Goal: Navigation & Orientation: Understand site structure

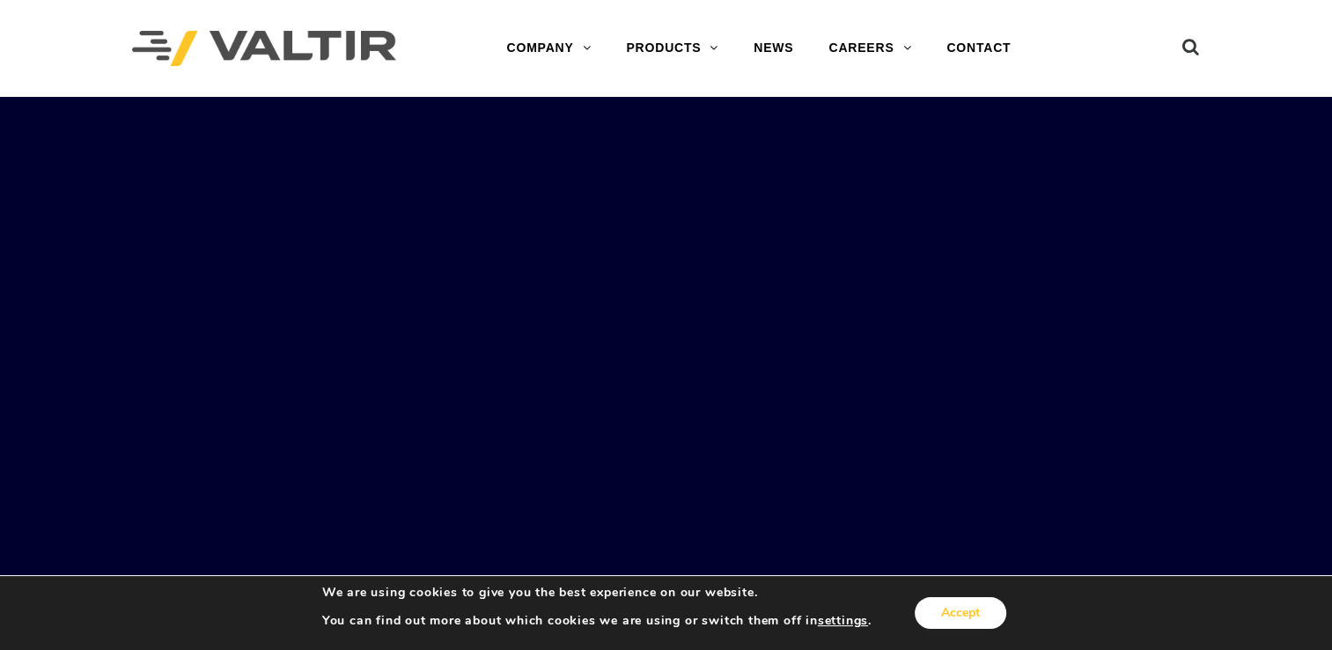
click at [965, 609] on button "Accept" at bounding box center [960, 613] width 92 height 32
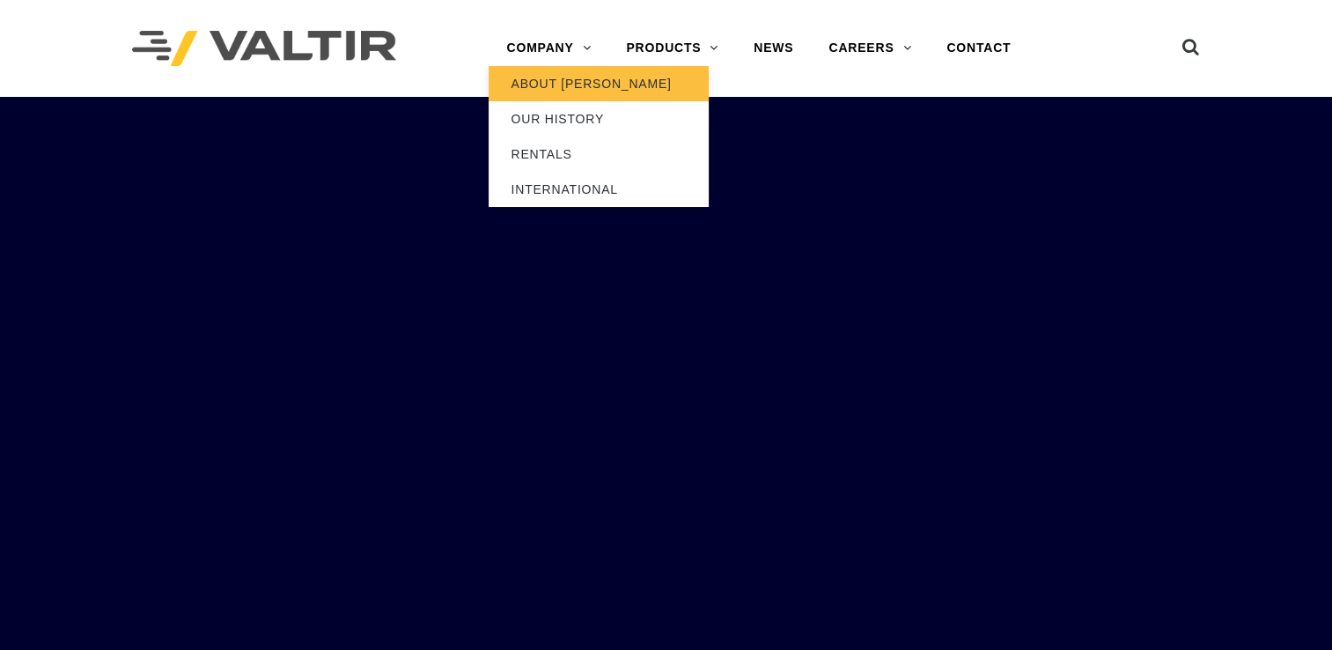
click at [555, 84] on link "ABOUT [PERSON_NAME]" at bounding box center [598, 83] width 220 height 35
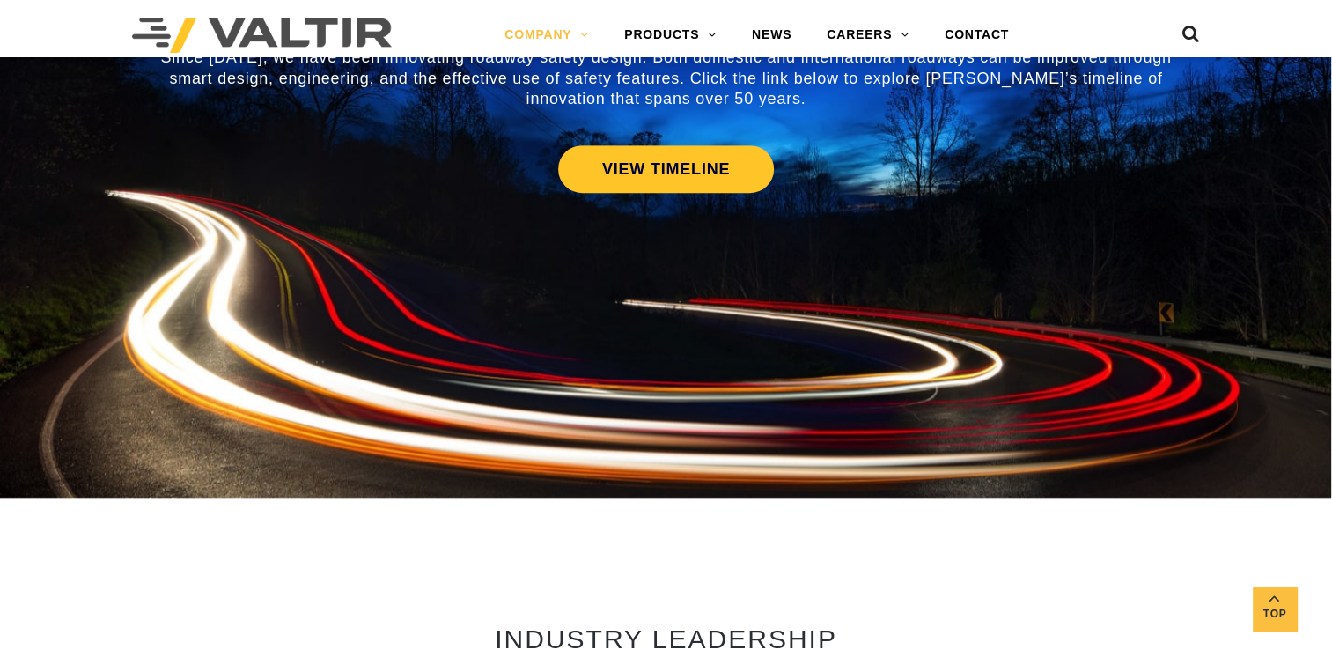
scroll to position [8, 0]
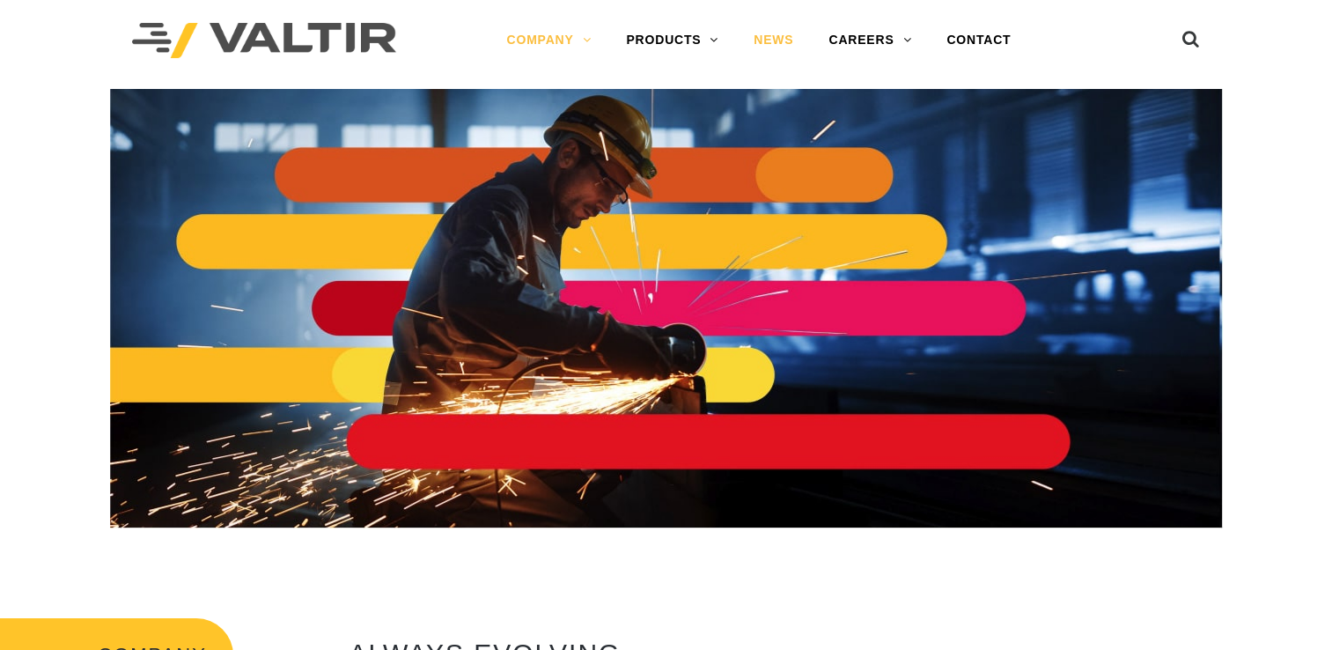
click at [758, 39] on link "NEWS" at bounding box center [773, 40] width 75 height 35
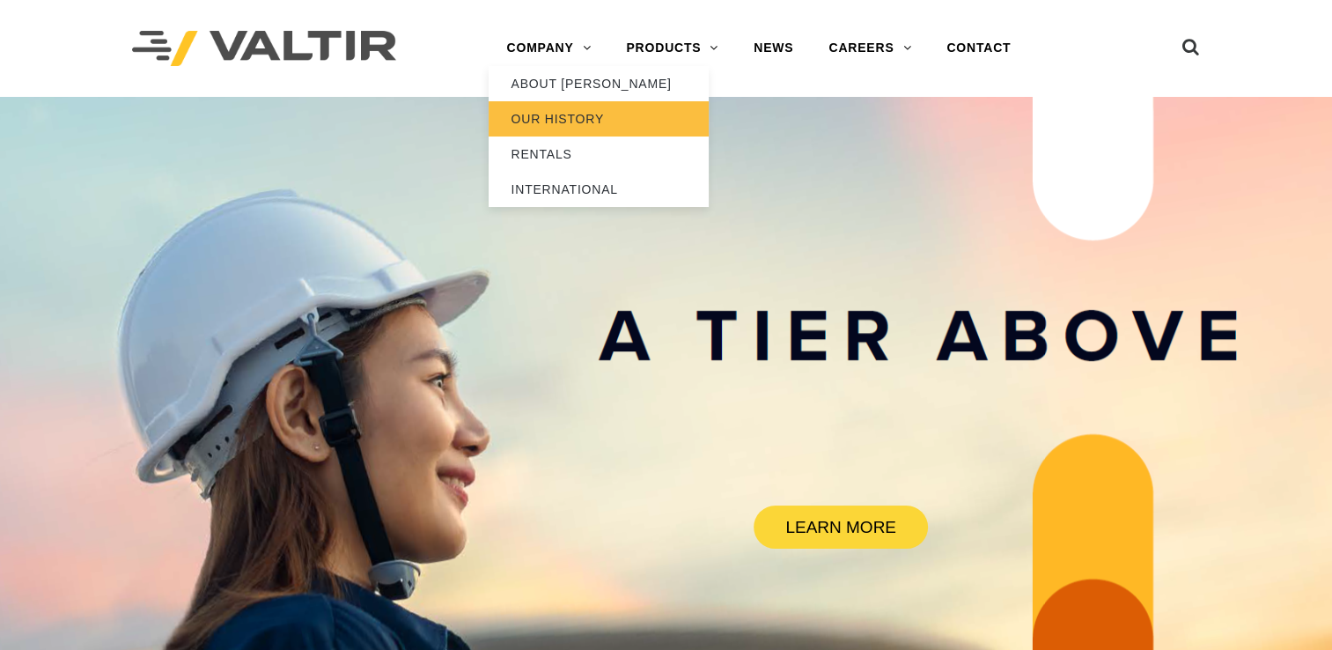
click at [574, 121] on link "OUR HISTORY" at bounding box center [598, 118] width 220 height 35
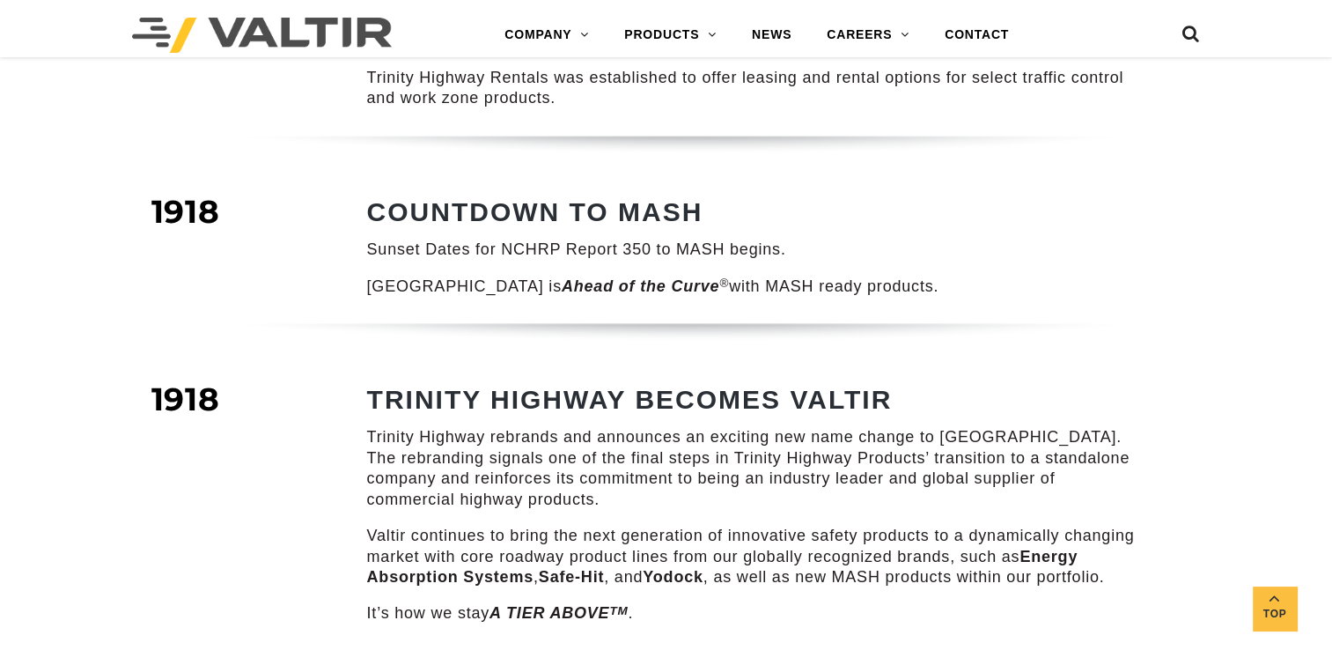
scroll to position [2836, 0]
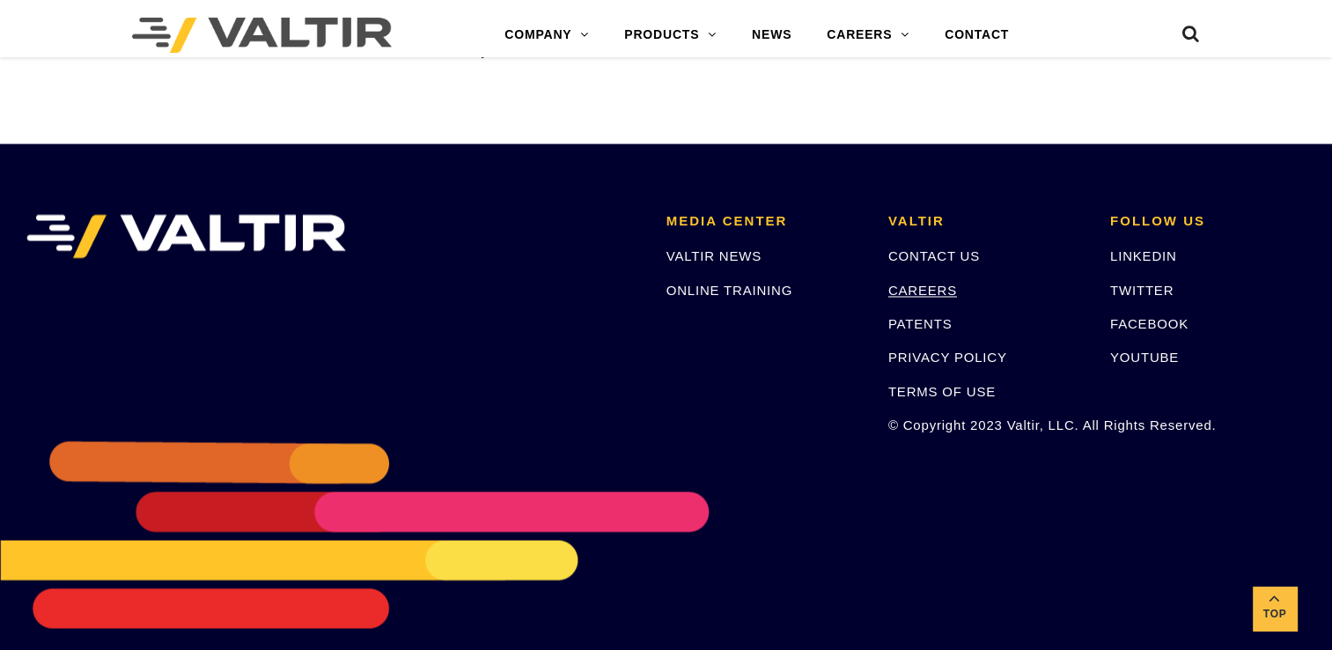
click at [920, 283] on link "CAREERS" at bounding box center [922, 290] width 69 height 15
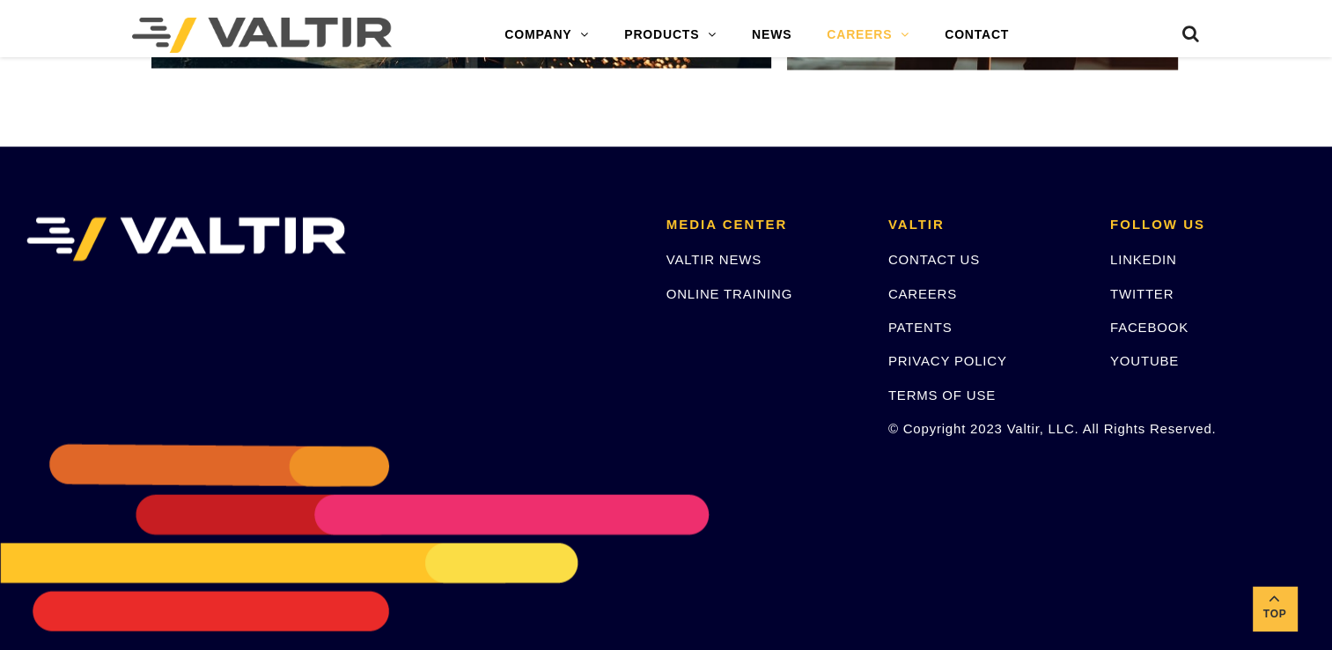
scroll to position [3427, 0]
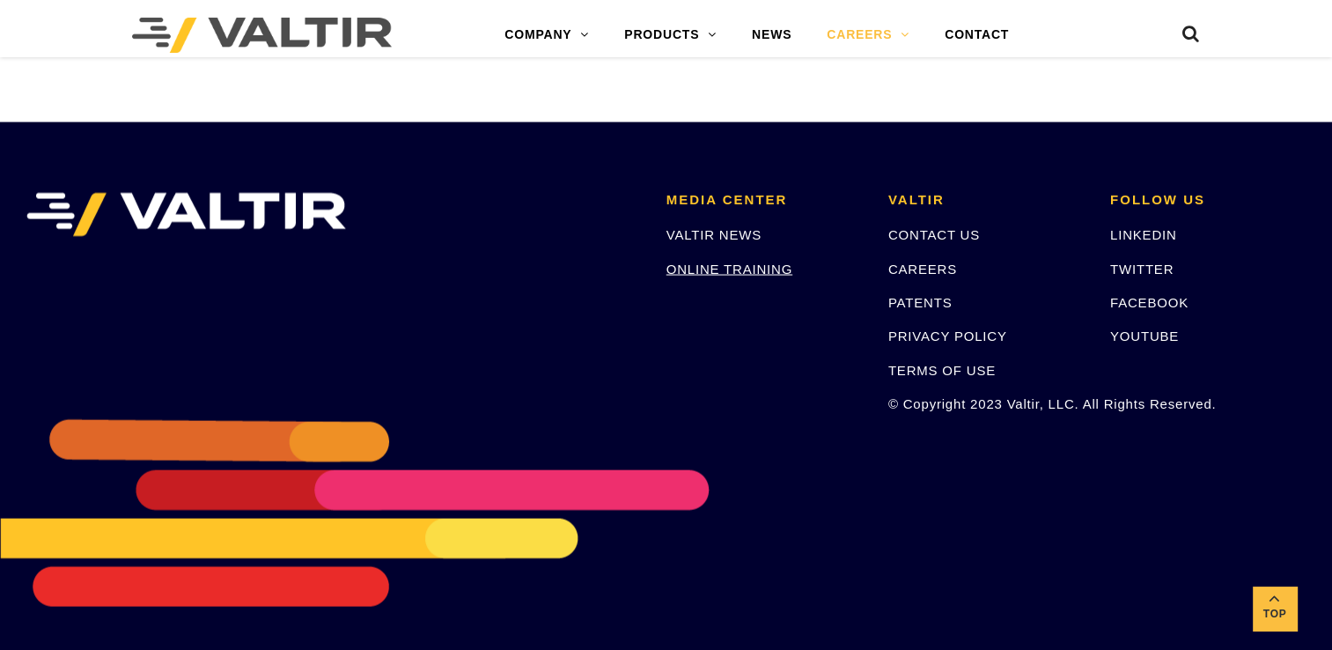
click at [754, 268] on link "ONLINE TRAINING" at bounding box center [729, 268] width 126 height 15
click at [726, 232] on link "VALTIR NEWS" at bounding box center [713, 234] width 95 height 15
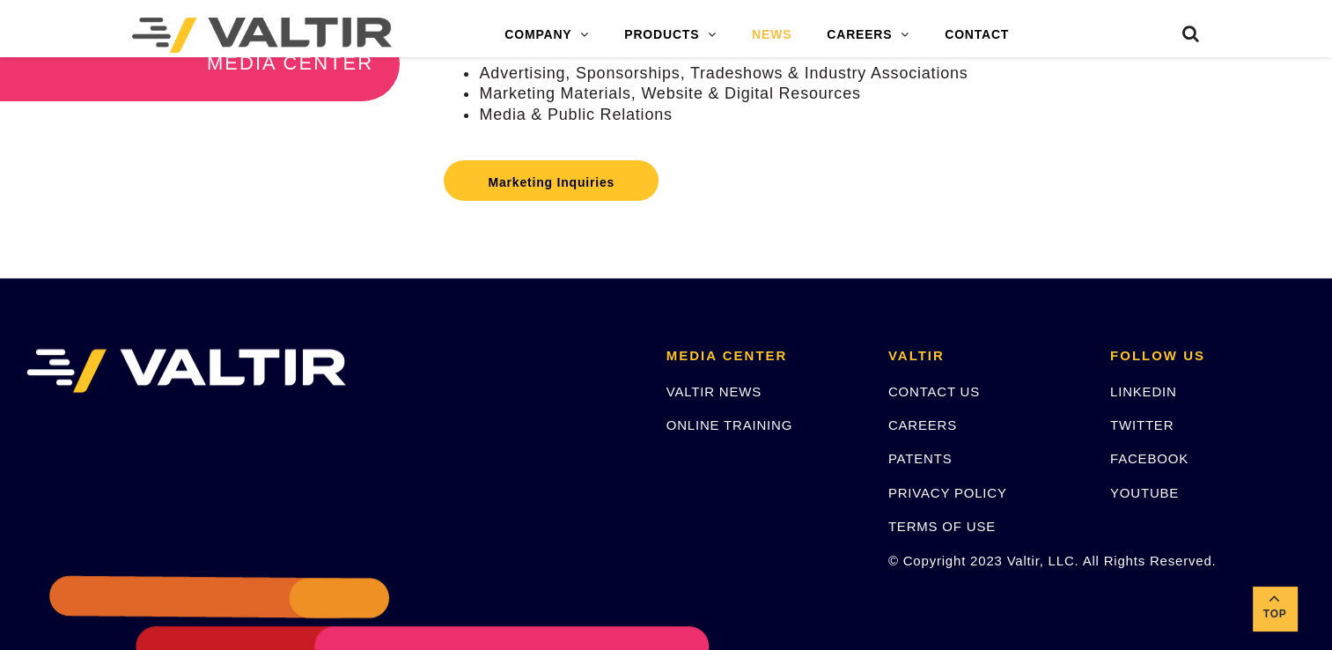
scroll to position [610, 0]
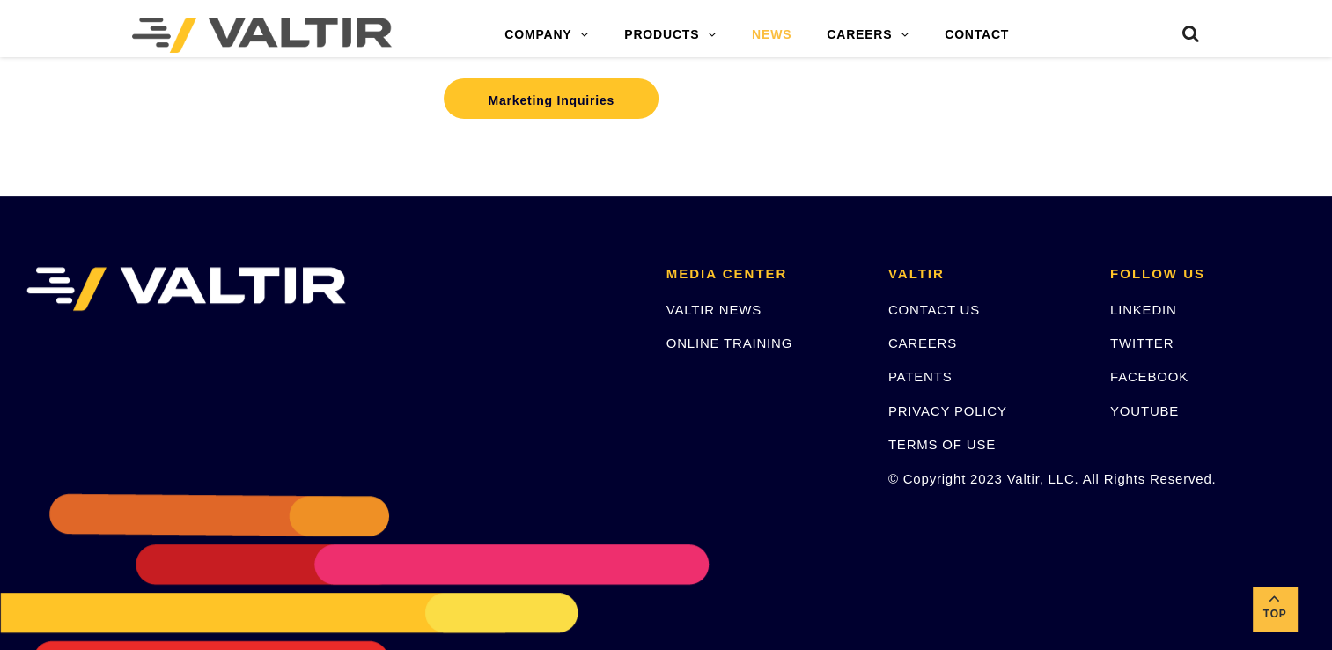
click at [680, 282] on h2 "MEDIA CENTER" at bounding box center [763, 274] width 195 height 15
click at [688, 350] on link "ONLINE TRAINING" at bounding box center [729, 342] width 126 height 15
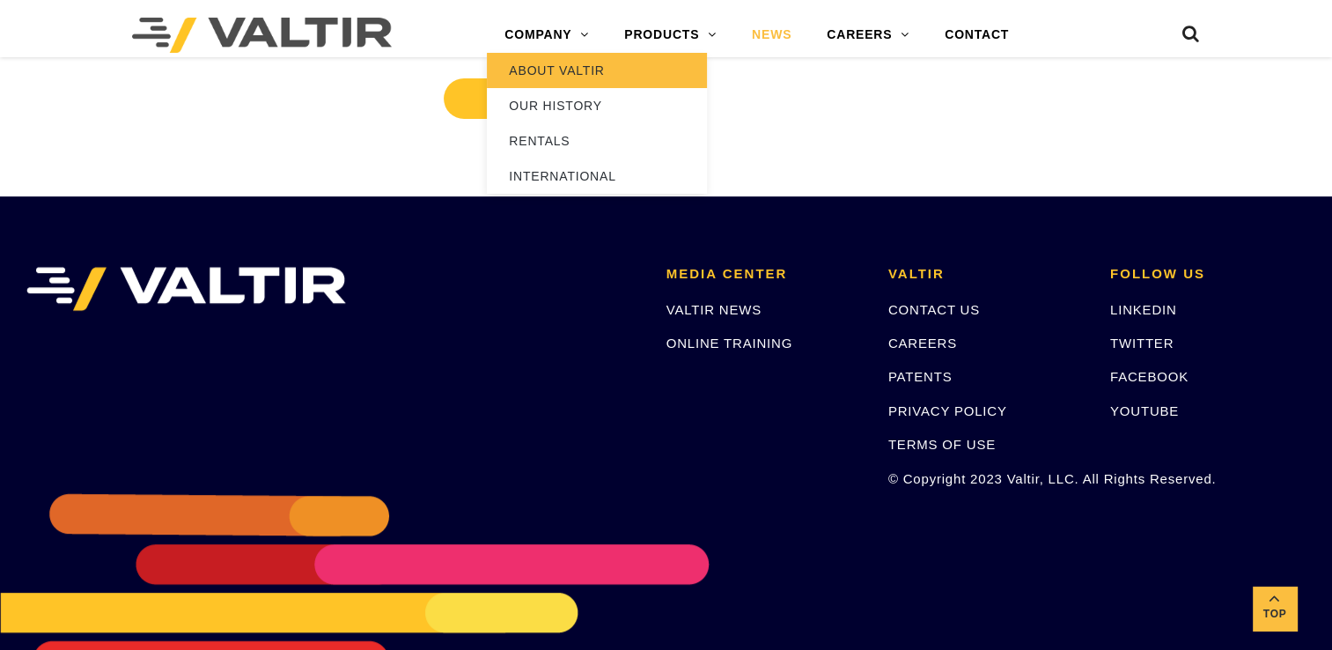
click at [576, 65] on link "ABOUT VALTIR" at bounding box center [597, 70] width 220 height 35
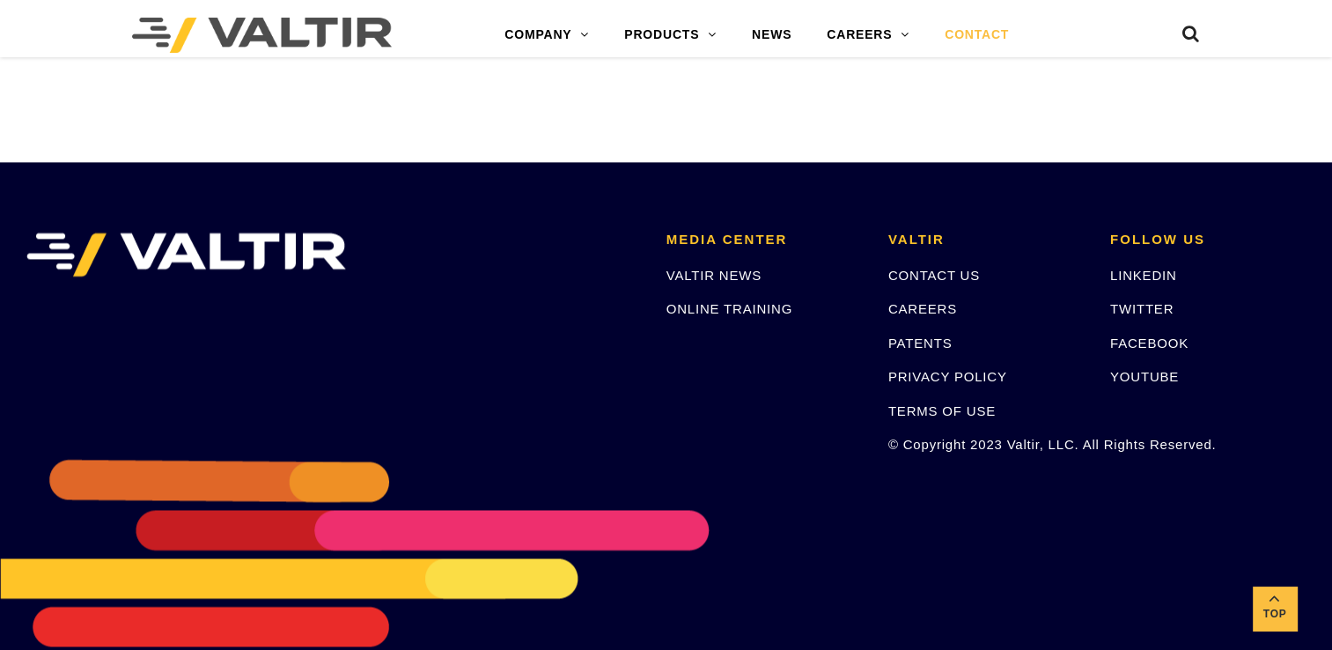
scroll to position [2469, 0]
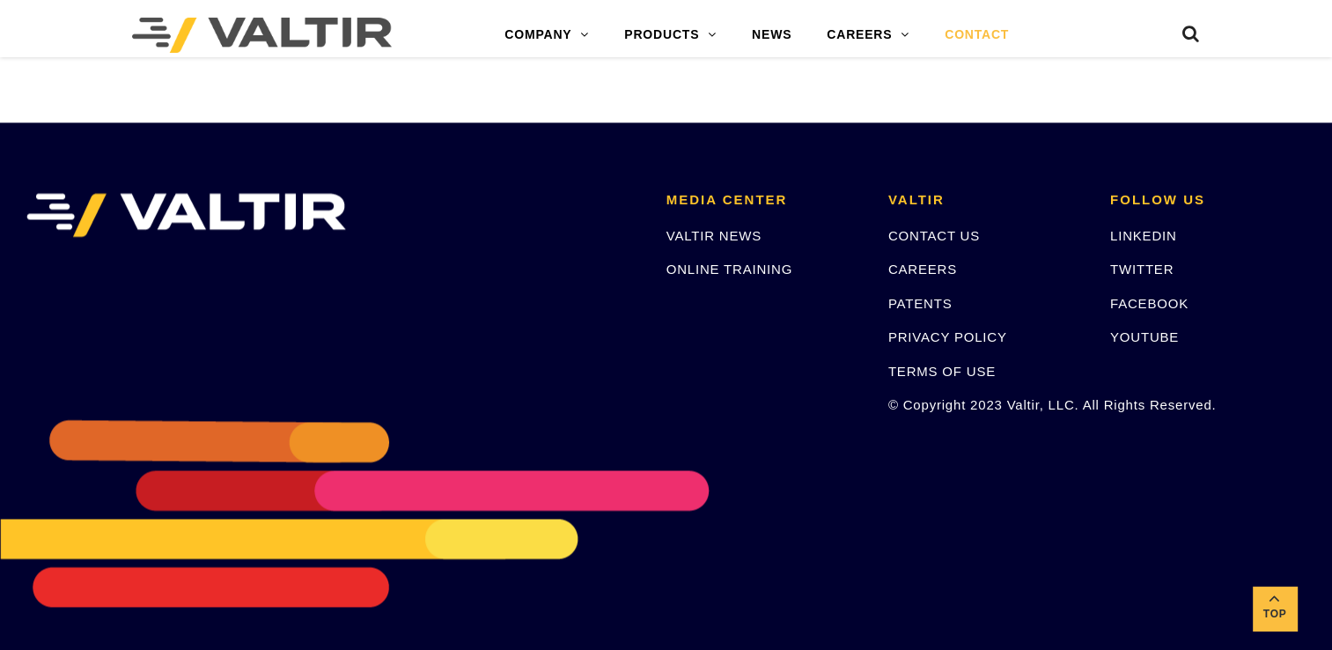
drag, startPoint x: 907, startPoint y: 227, endPoint x: 1046, endPoint y: 202, distance: 142.1
click at [1046, 202] on li "VALTIR CONTACT US CAREERS PATENTS PRIVACY POLICY TERMS OF USE © Copyright 2023 …" at bounding box center [986, 310] width 222 height 235
click at [1144, 236] on link "LINKEDIN" at bounding box center [1143, 235] width 67 height 15
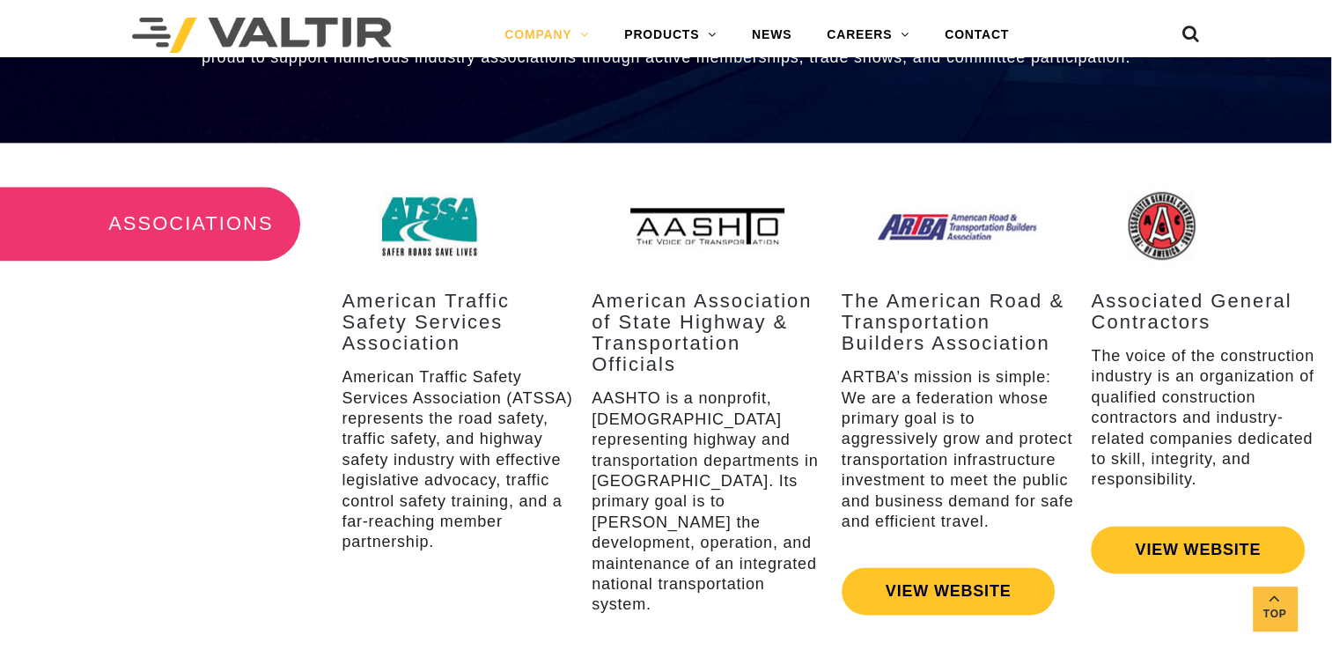
scroll to position [2206, 0]
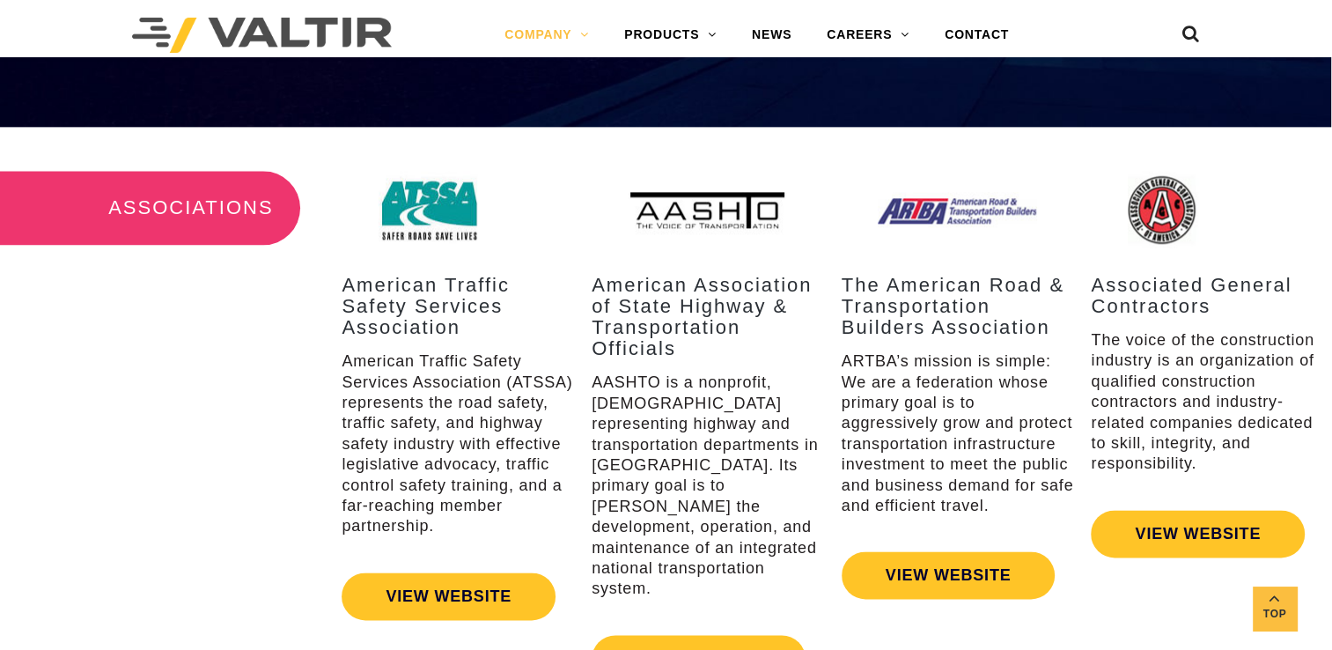
click at [239, 412] on div "ASSOCIATIONS American Traffic Safety Services Association American Traffic Safe…" at bounding box center [666, 418] width 1332 height 582
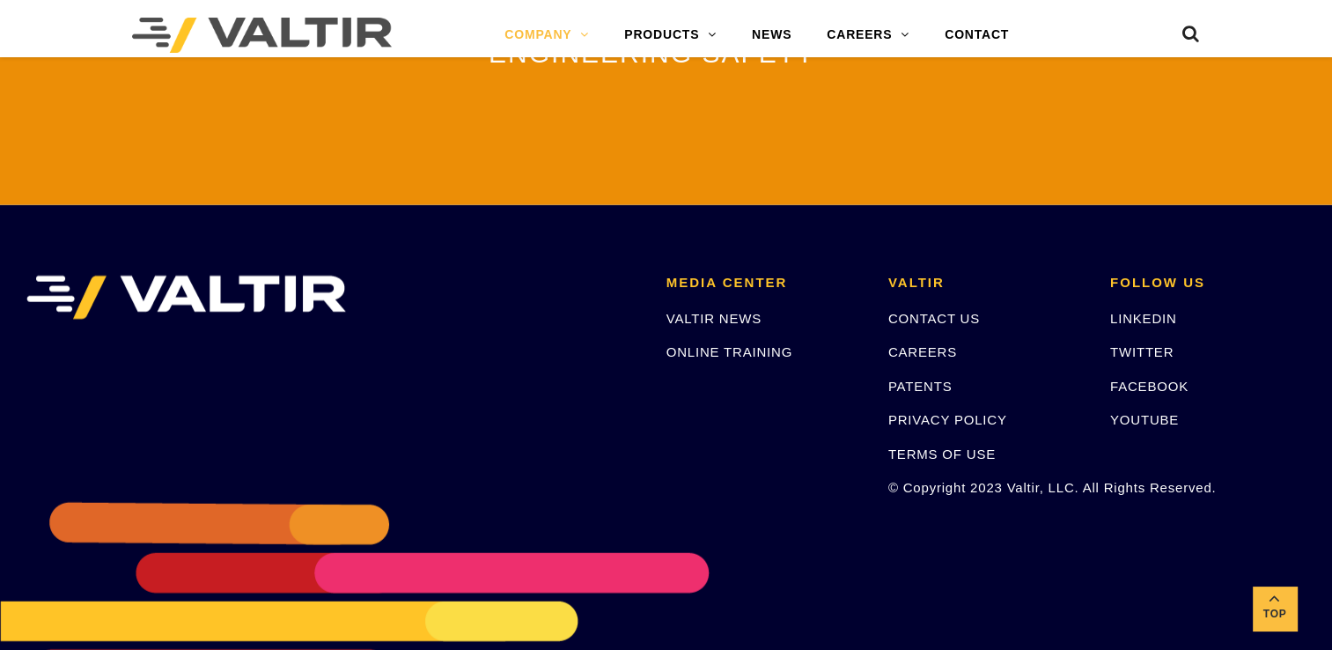
scroll to position [4172, 0]
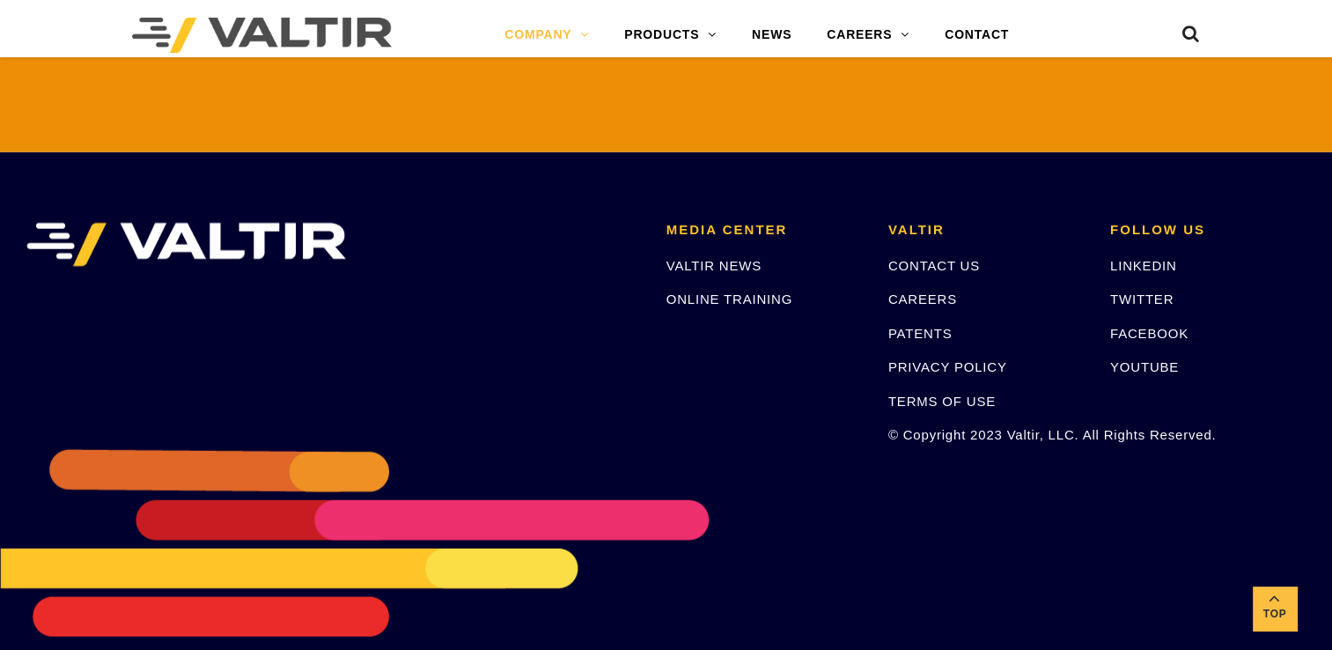
drag, startPoint x: 923, startPoint y: 237, endPoint x: 988, endPoint y: 213, distance: 69.3
click at [923, 258] on link "CONTACT US" at bounding box center [934, 265] width 92 height 15
